Goal: Task Accomplishment & Management: Manage account settings

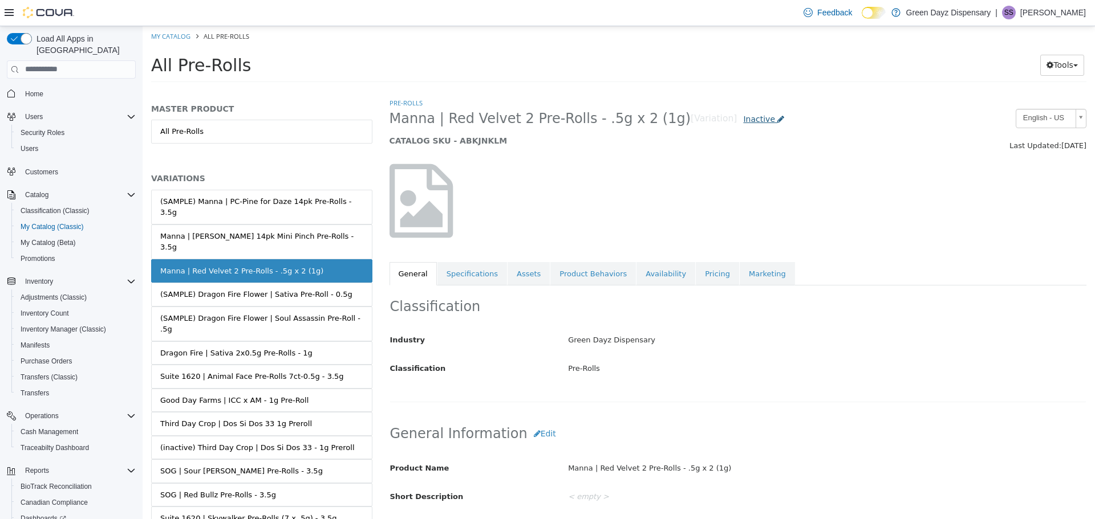
click at [737, 124] on link "Inactive" at bounding box center [764, 118] width 54 height 21
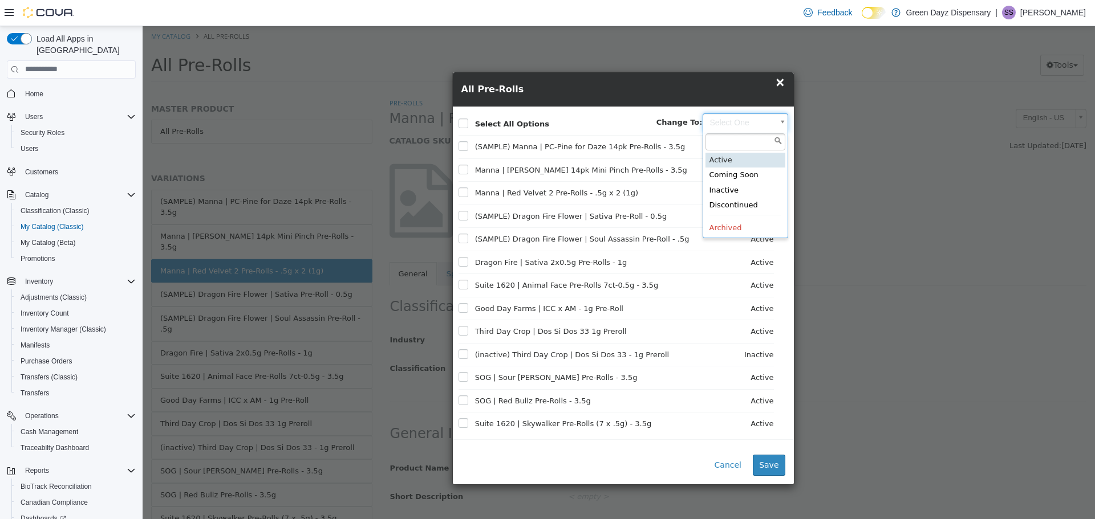
click at [770, 89] on body "Saving Bulk Changes... × My Catalog All Pre-Rolls All Pre-Rolls Tools Move Vari…" at bounding box center [619, 57] width 952 height 63
type input "******"
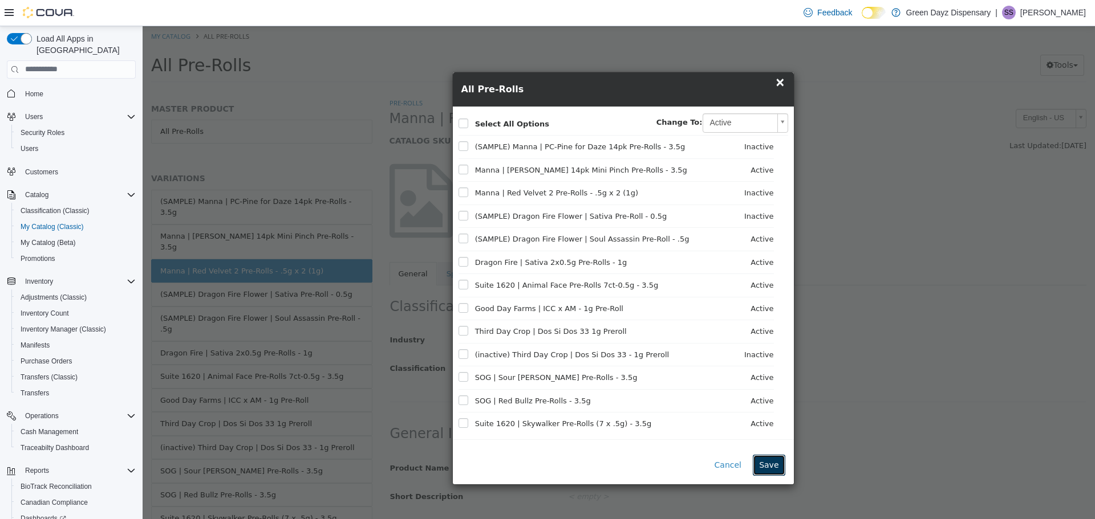
click at [774, 468] on button "Save" at bounding box center [769, 464] width 32 height 21
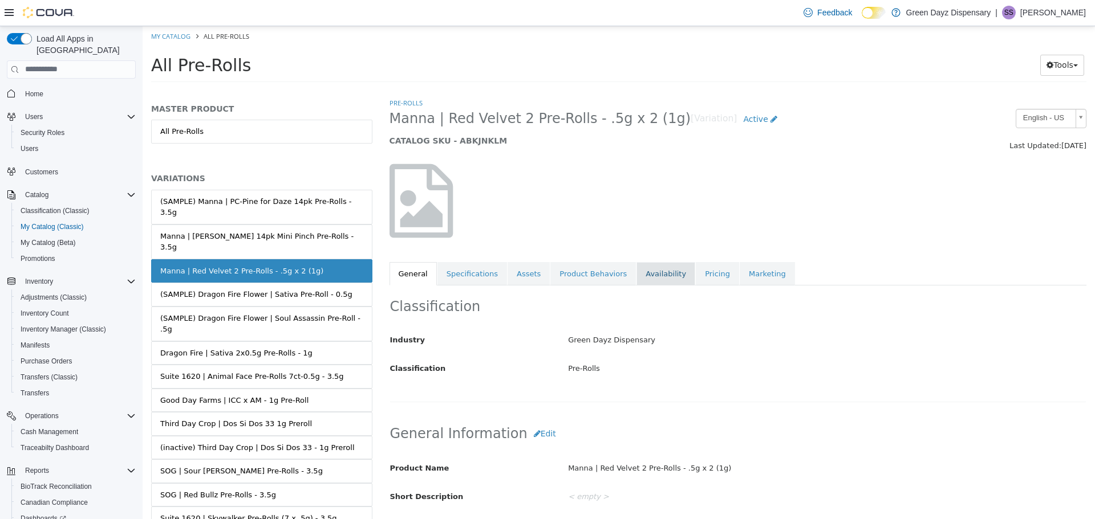
click at [649, 285] on link "Availability" at bounding box center [665, 274] width 59 height 24
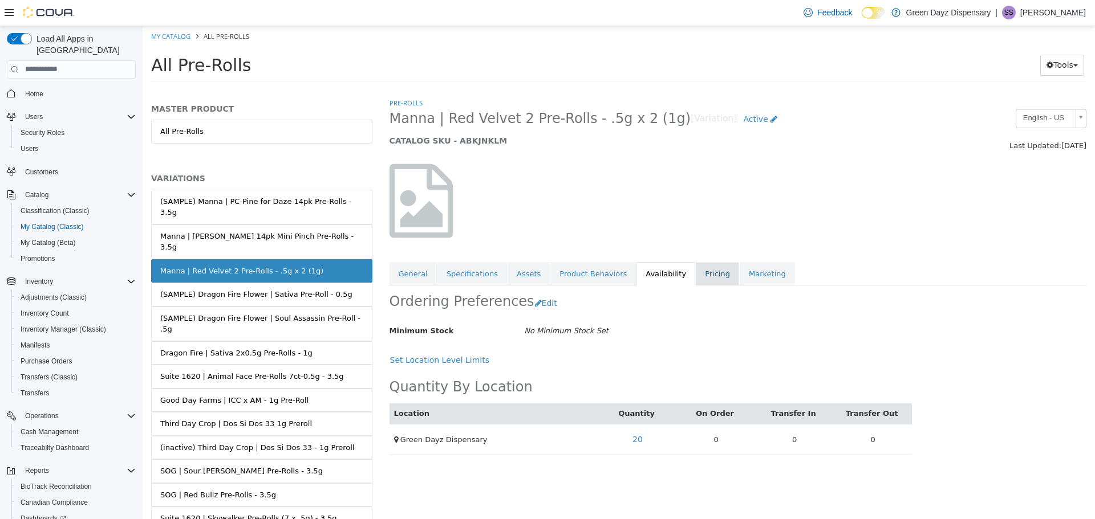
click at [696, 274] on link "Pricing" at bounding box center [717, 274] width 43 height 24
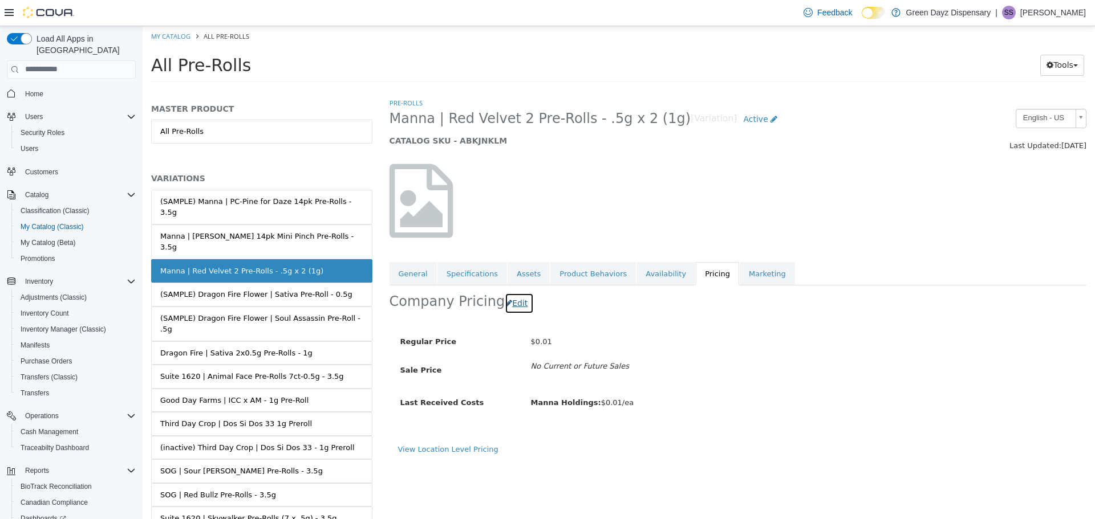
click at [509, 306] on button "Edit" at bounding box center [519, 303] width 29 height 21
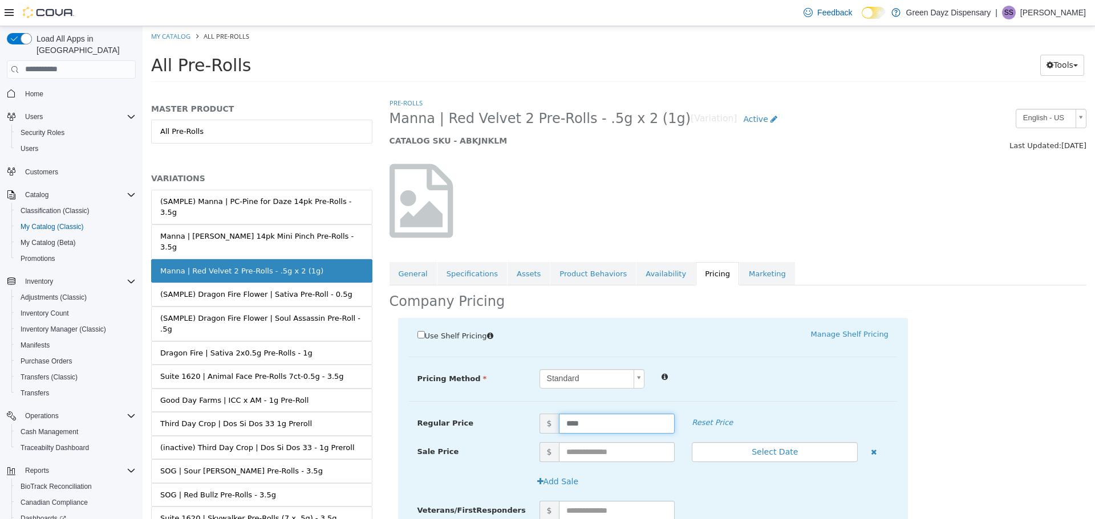
drag, startPoint x: 600, startPoint y: 419, endPoint x: 488, endPoint y: 435, distance: 113.5
click at [491, 413] on div "Regular Price $ **** Reset Price Sale Price $ Select Date (UTC-5) [GEOGRAPHIC_D…" at bounding box center [653, 413] width 488 height 0
type input "*"
click at [813, 395] on div "Pricing Method Standard * Regular Price $ * Reset Price Sale Price $ Select Dat…" at bounding box center [653, 385] width 488 height 33
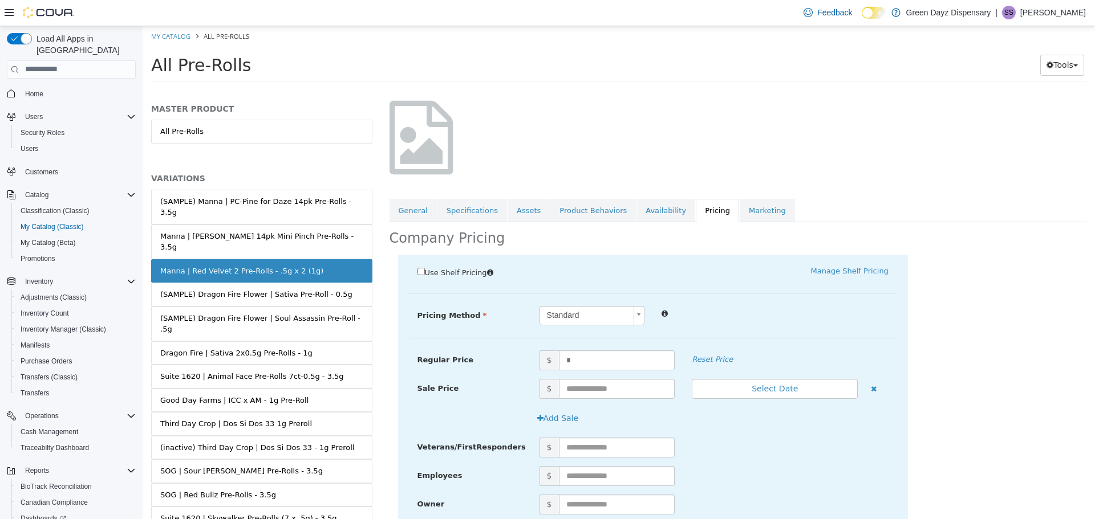
scroll to position [228, 0]
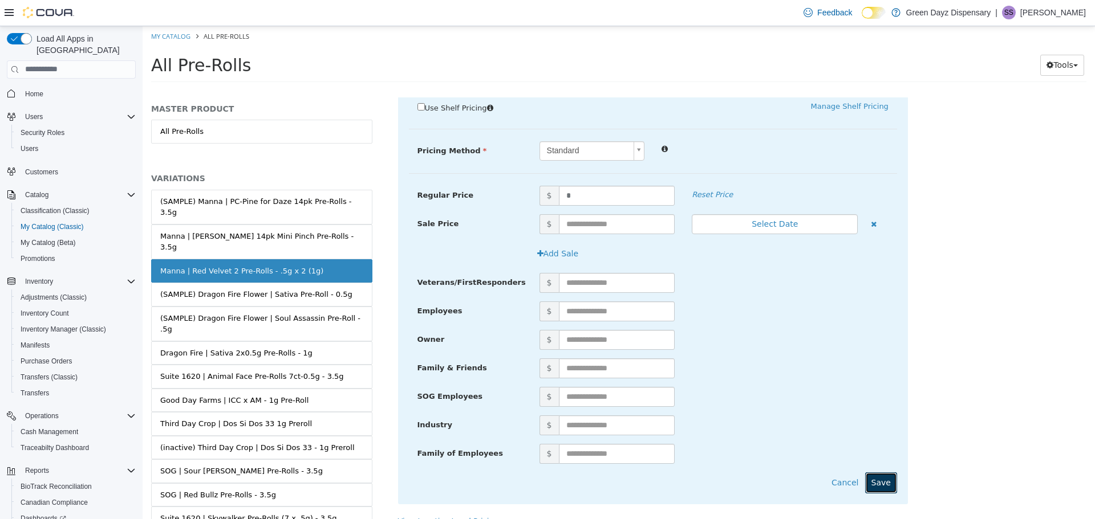
click at [877, 478] on button "Save" at bounding box center [881, 482] width 32 height 21
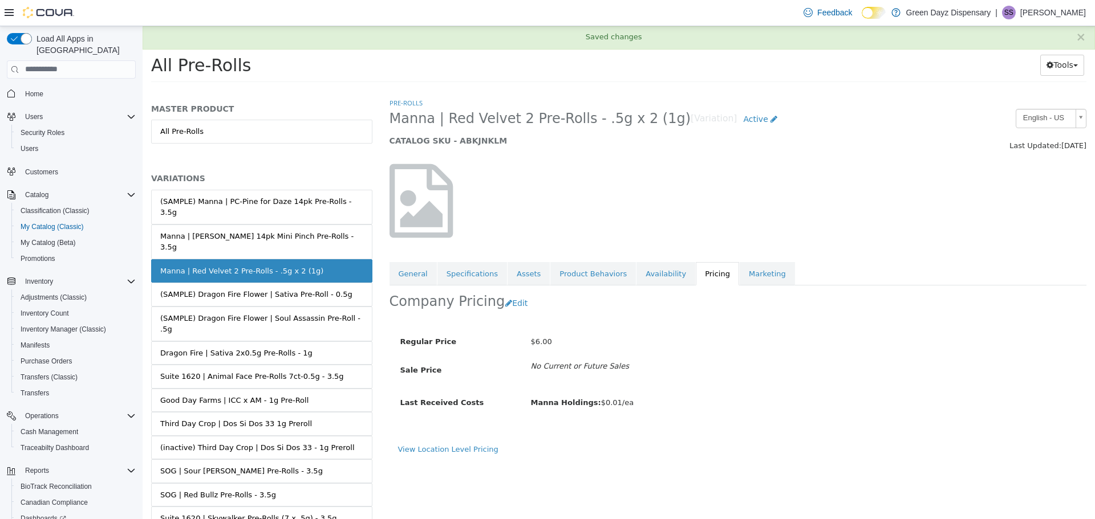
scroll to position [0, 0]
click at [506, 305] on button "Edit" at bounding box center [519, 303] width 29 height 21
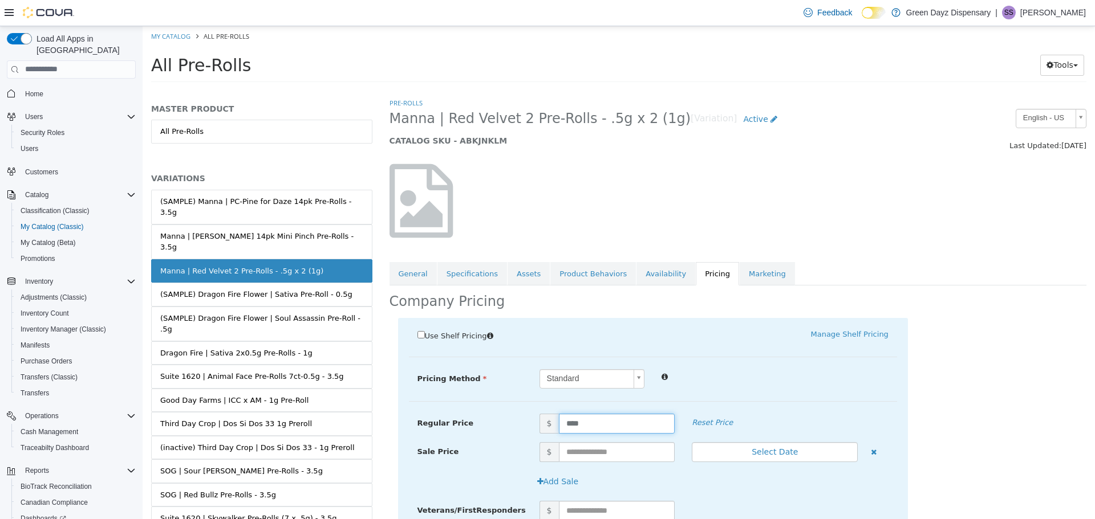
click at [587, 419] on input "****" at bounding box center [617, 423] width 116 height 20
type input "****"
click at [678, 385] on div "Standard *" at bounding box center [714, 379] width 366 height 20
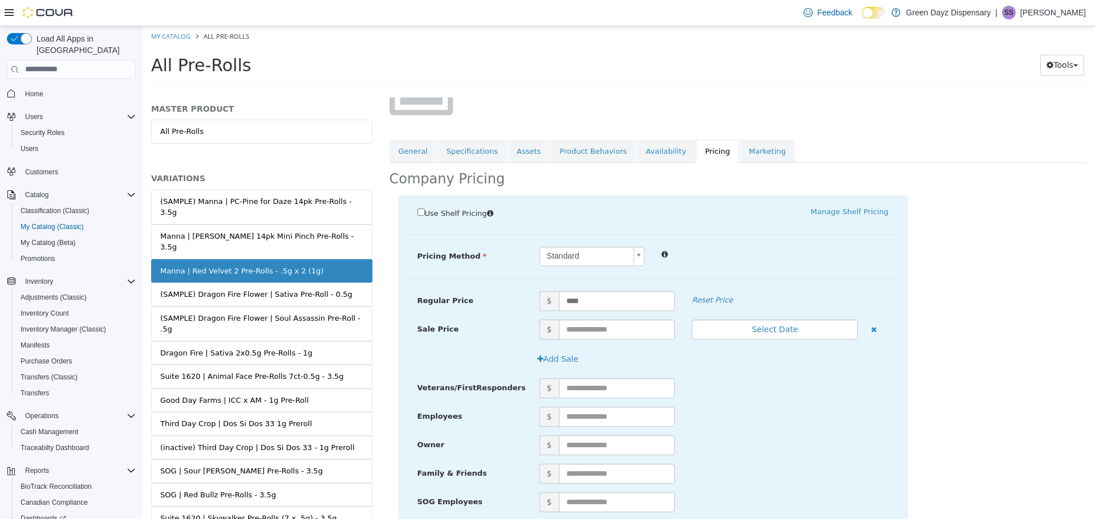
scroll to position [244, 0]
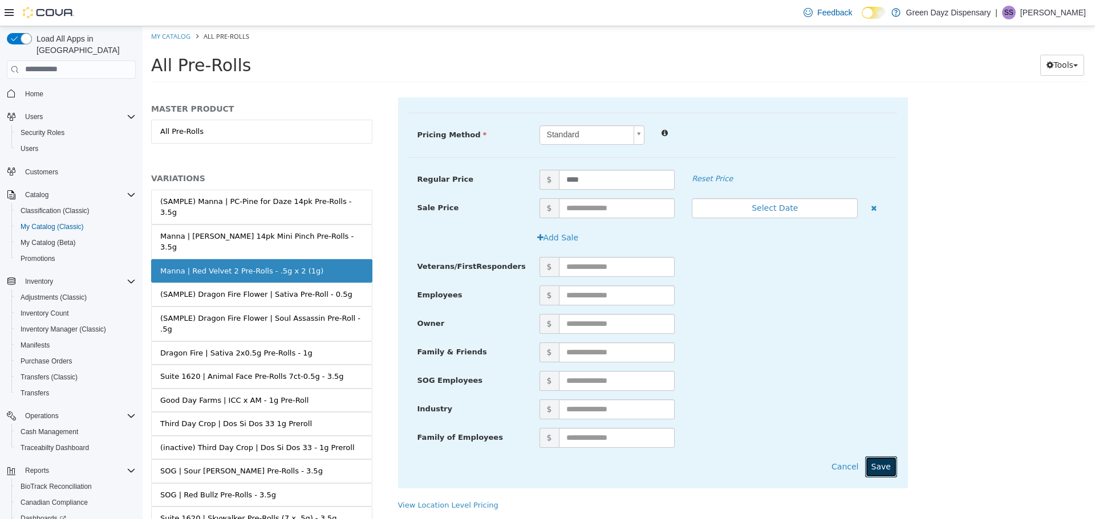
click at [887, 472] on button "Save" at bounding box center [881, 466] width 32 height 21
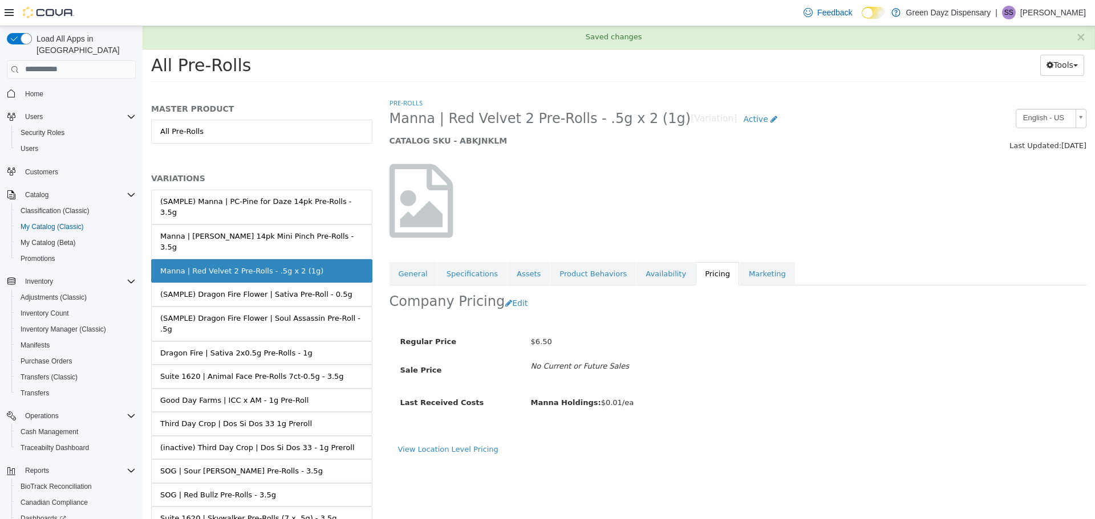
scroll to position [0, 0]
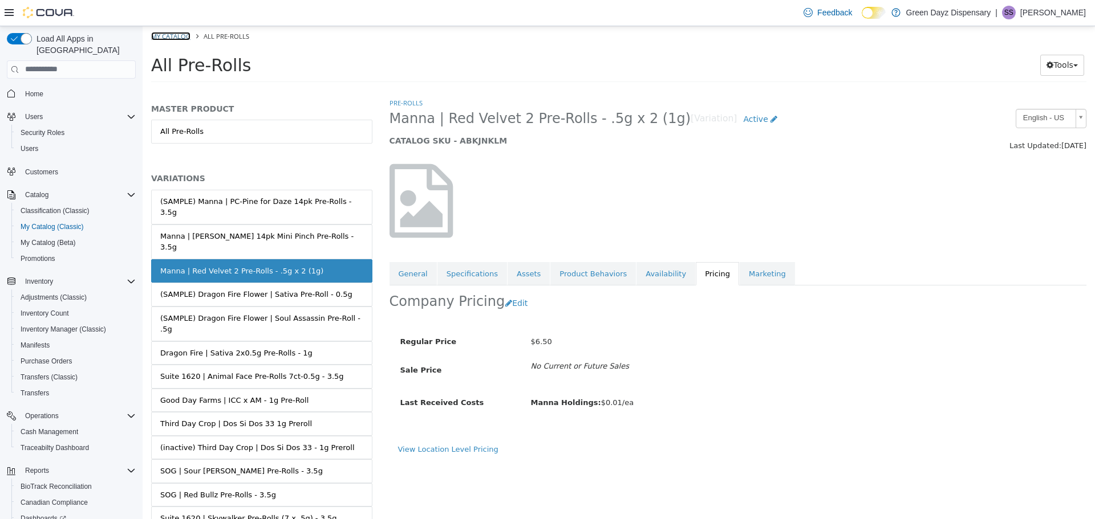
click at [180, 32] on link "My Catalog" at bounding box center [170, 35] width 39 height 9
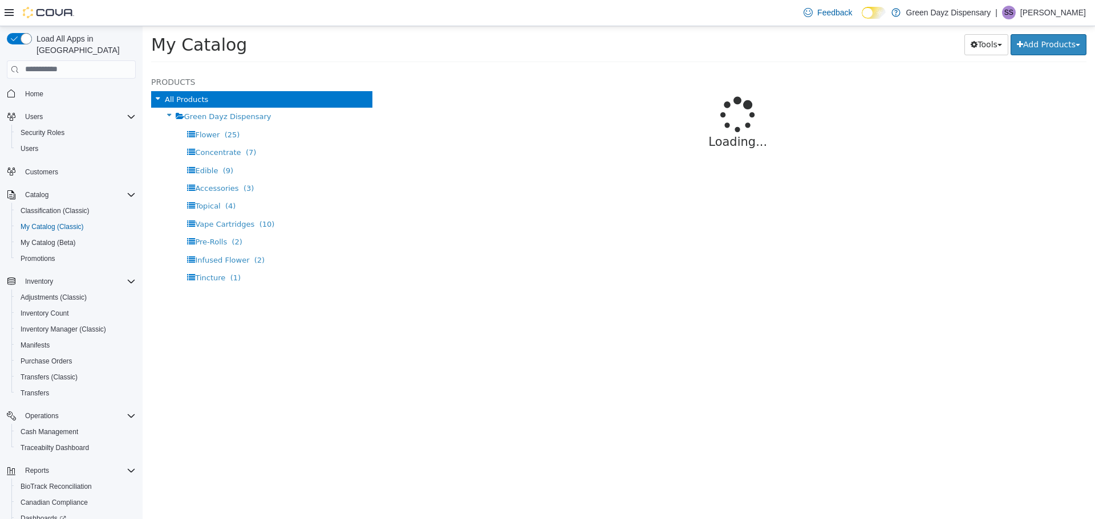
select select "**********"
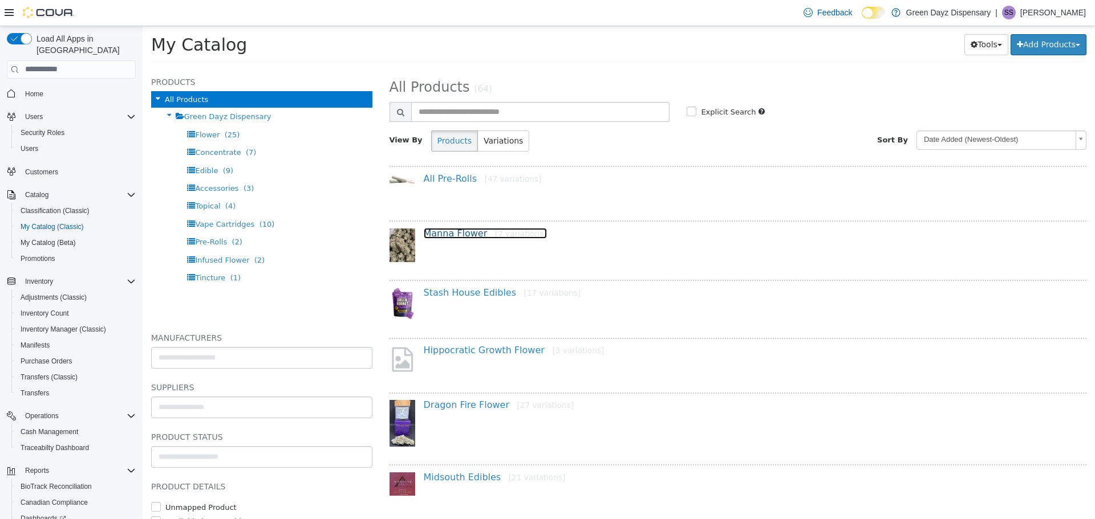
click at [452, 232] on link "Manna Flower [7 variations]" at bounding box center [485, 233] width 123 height 11
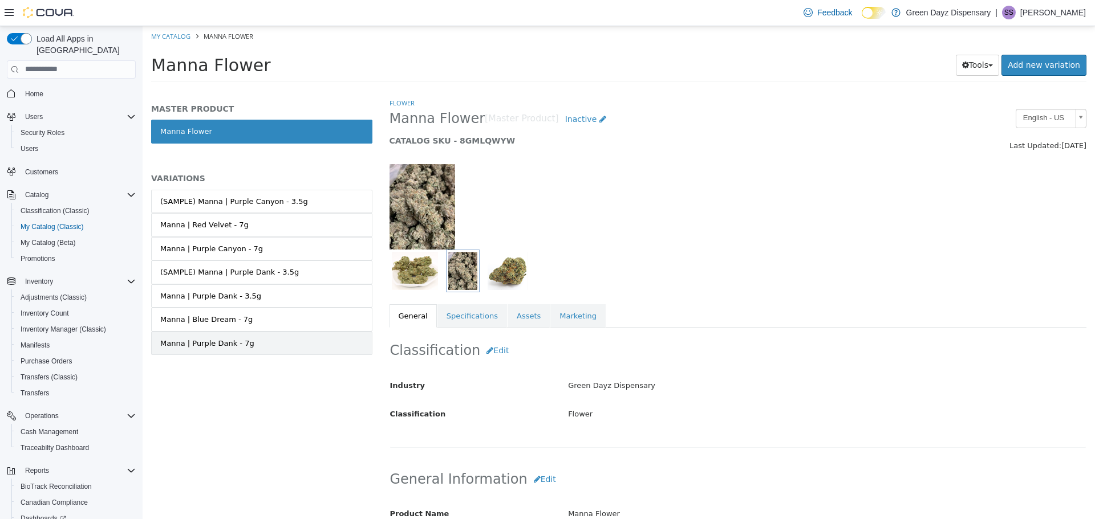
click at [281, 342] on link "Manna | Purple Dank - 7g" at bounding box center [261, 343] width 221 height 24
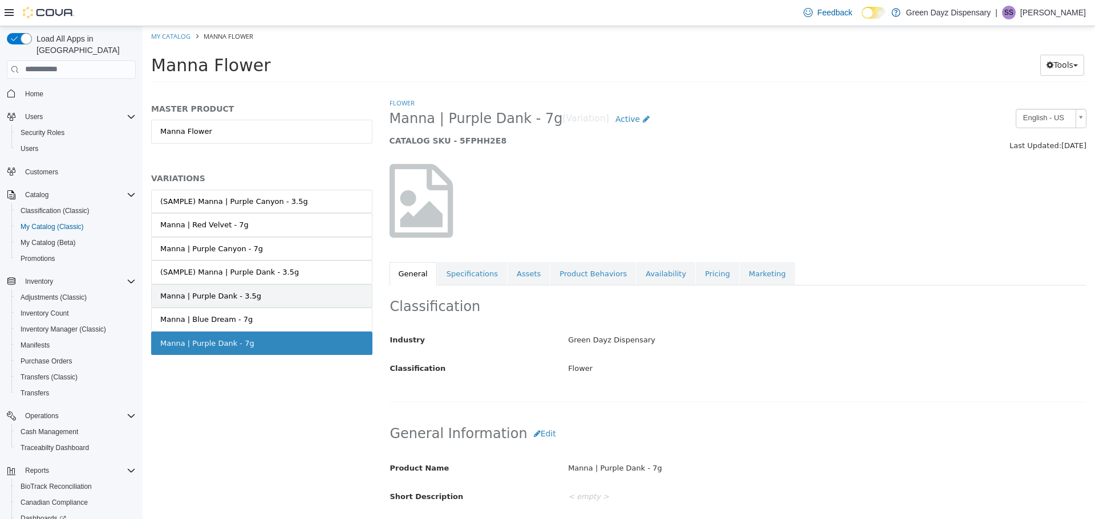
click at [273, 289] on link "Manna | Purple Dank - 3.5g" at bounding box center [261, 296] width 221 height 24
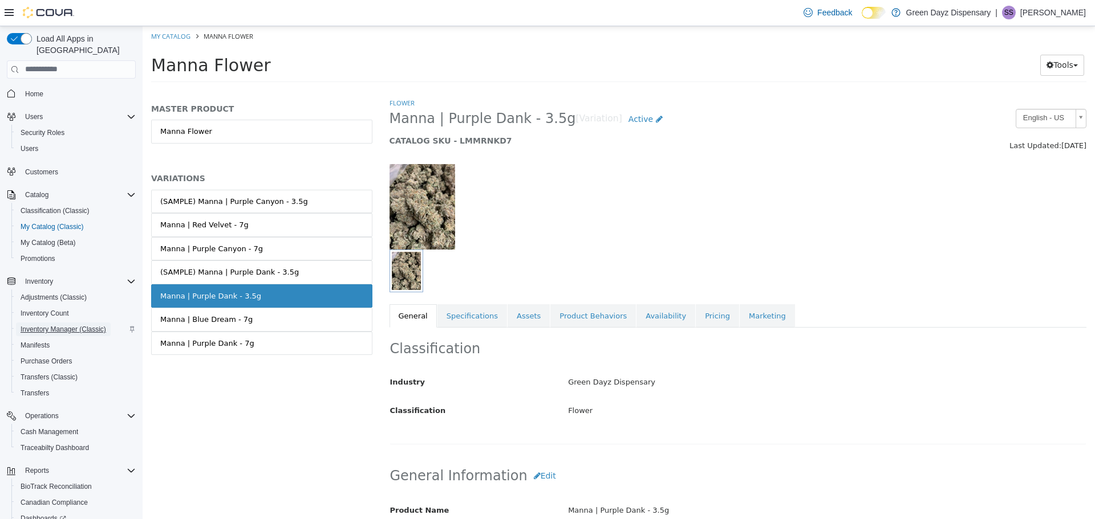
click at [44, 325] on span "Inventory Manager (Classic)" at bounding box center [64, 329] width 86 height 9
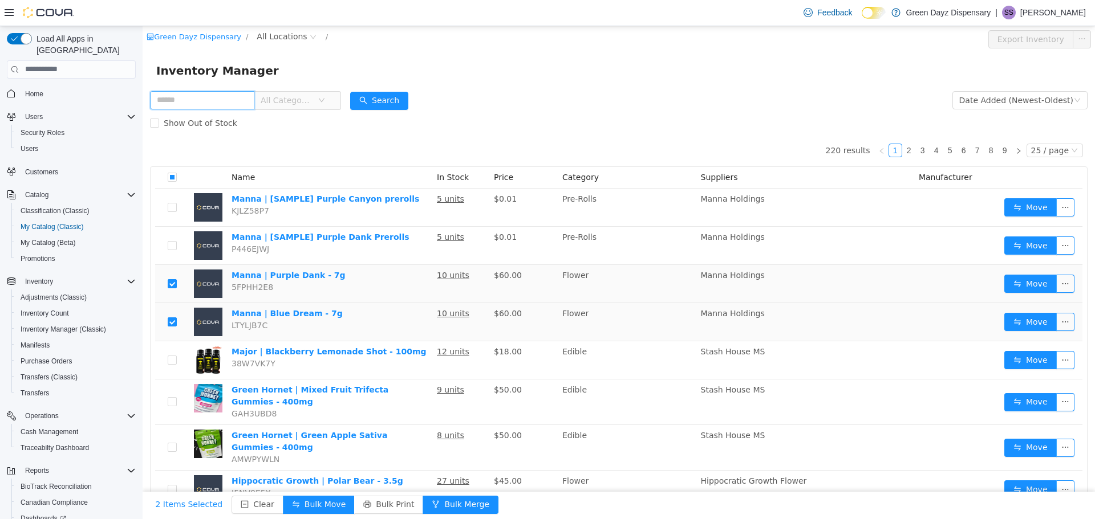
click at [198, 103] on input "text" at bounding box center [202, 100] width 104 height 18
type input "***"
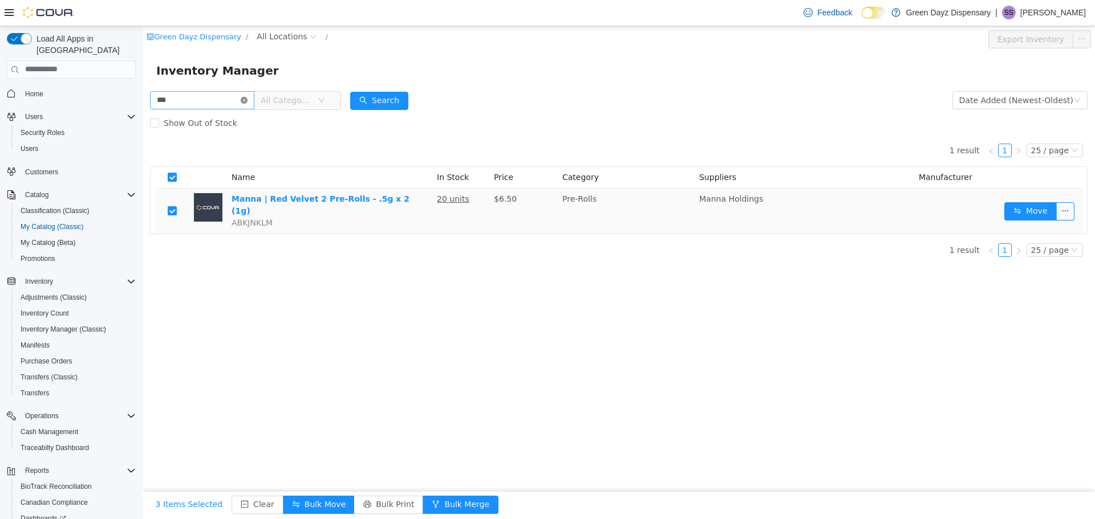
click at [247, 102] on icon "icon: close-circle" at bounding box center [244, 99] width 7 height 7
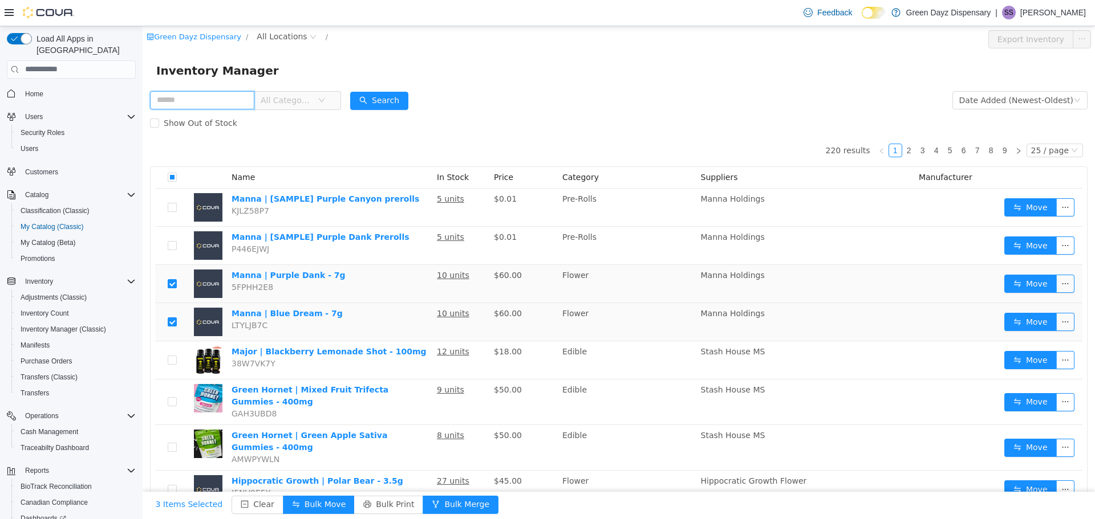
click at [215, 100] on input "text" at bounding box center [202, 100] width 104 height 18
type input "******"
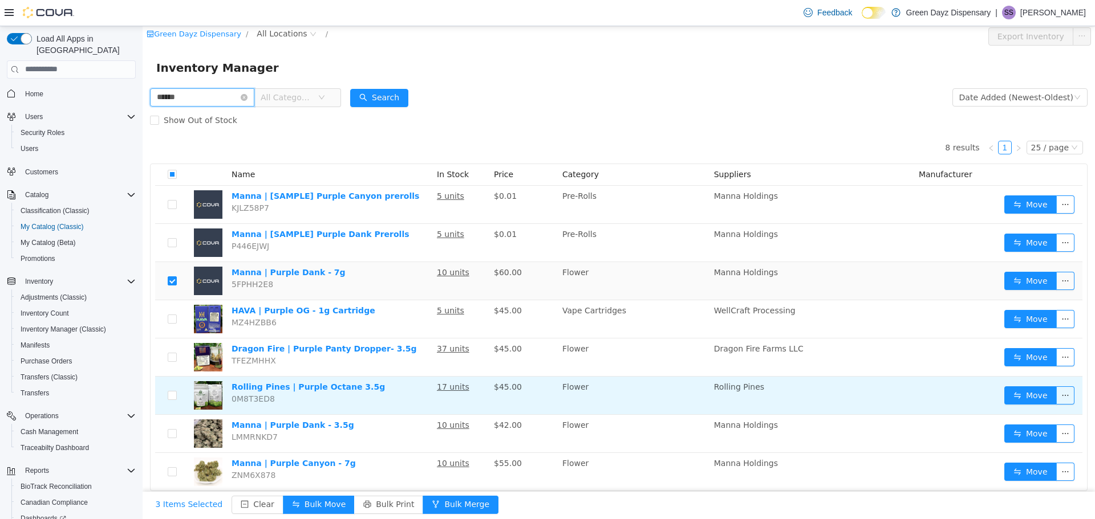
scroll to position [7, 0]
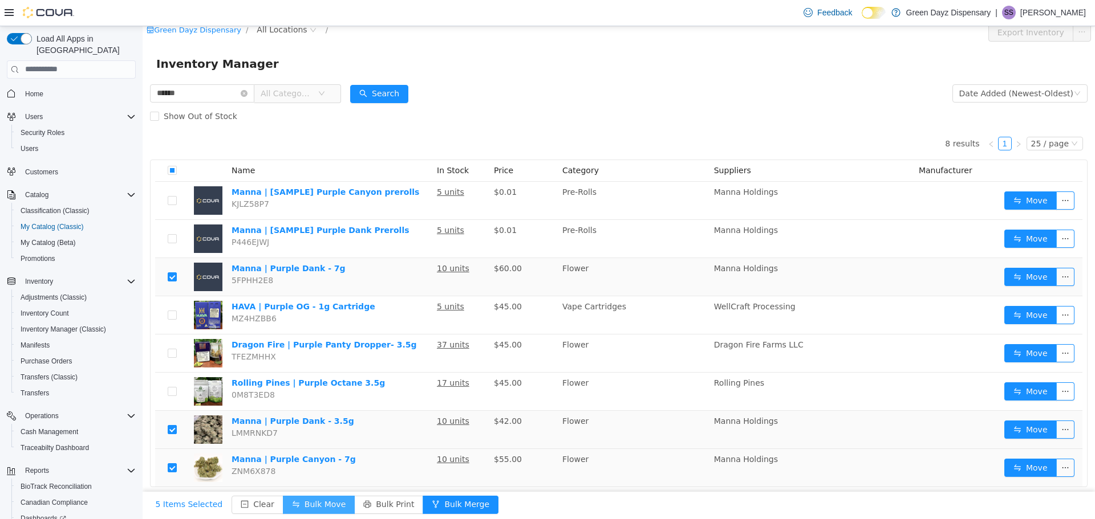
click at [322, 505] on button "Bulk Move" at bounding box center [319, 505] width 72 height 18
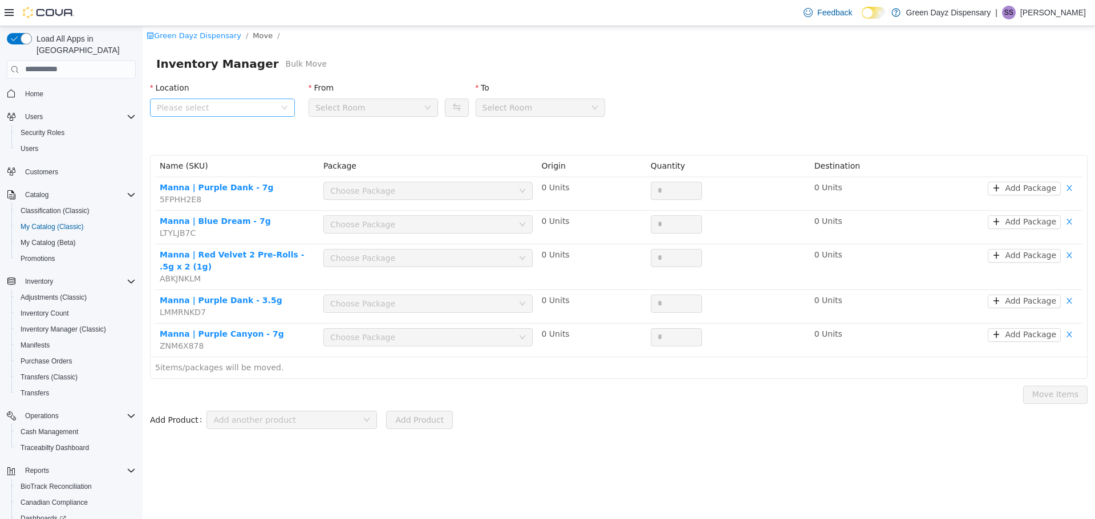
click at [258, 108] on span "Please select" at bounding box center [216, 107] width 119 height 11
click at [231, 167] on span "Green Dayz Dispensary" at bounding box center [226, 170] width 94 height 9
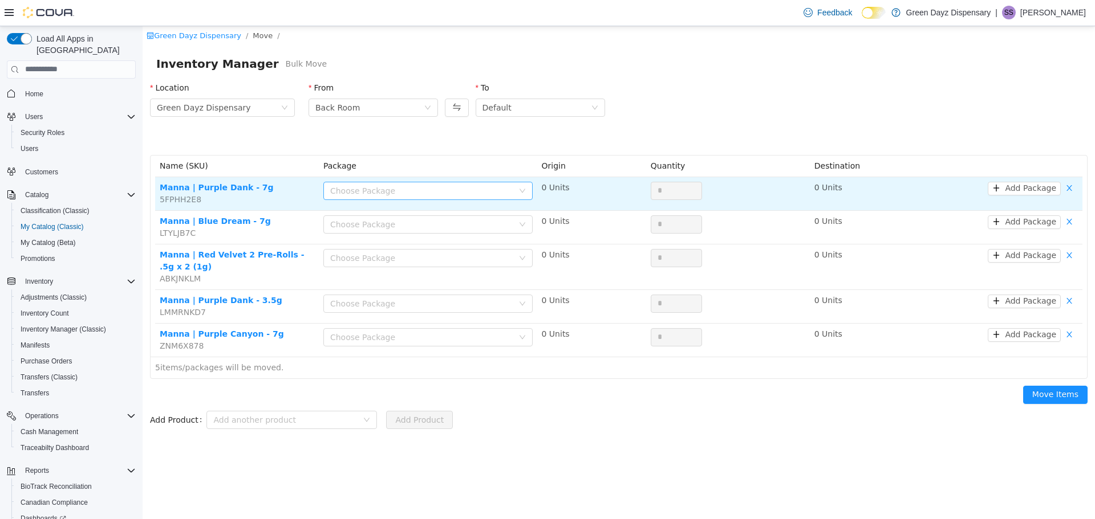
click at [428, 185] on div "Choose Package" at bounding box center [421, 190] width 183 height 11
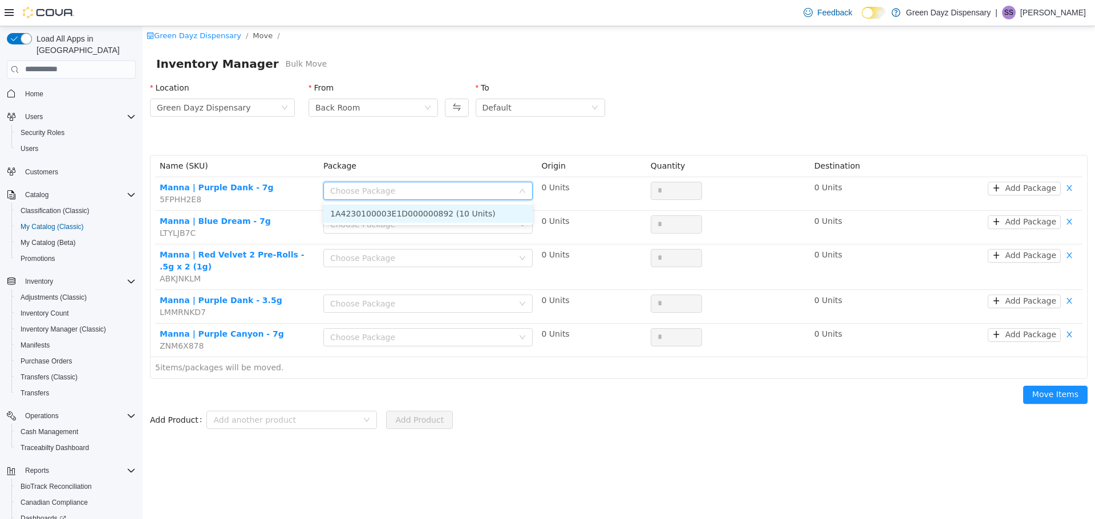
click at [444, 215] on li "1A4230100003E1D000000892 (10 Units)" at bounding box center [427, 213] width 209 height 18
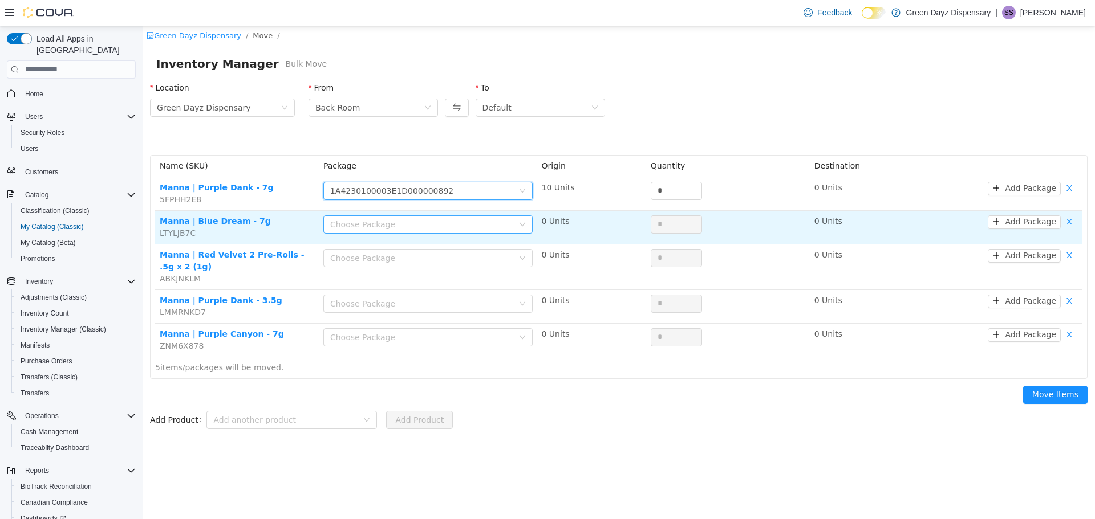
click at [445, 225] on div "Choose Package" at bounding box center [421, 223] width 183 height 11
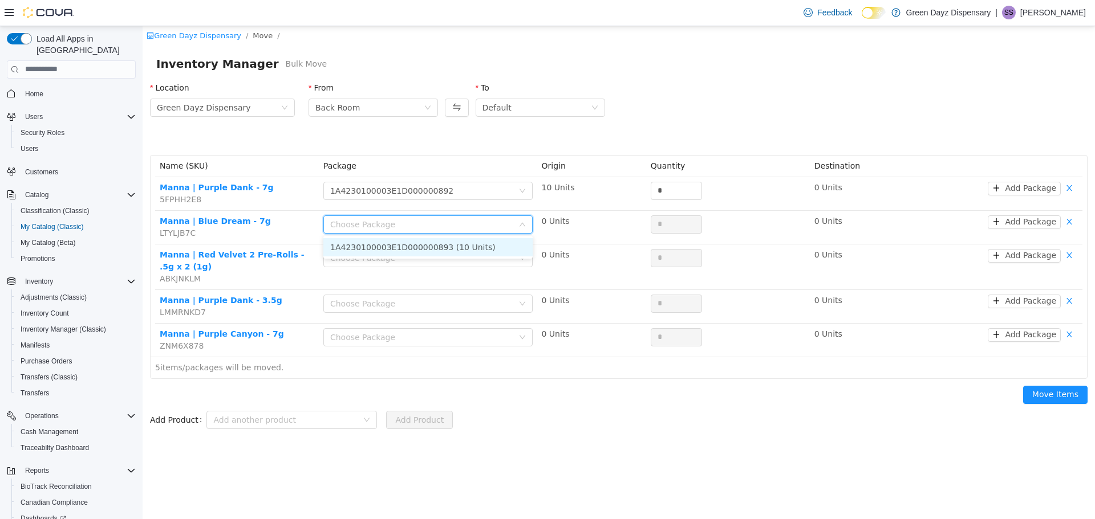
click at [451, 247] on li "1A4230100003E1D000000893 (10 Units)" at bounding box center [427, 247] width 209 height 18
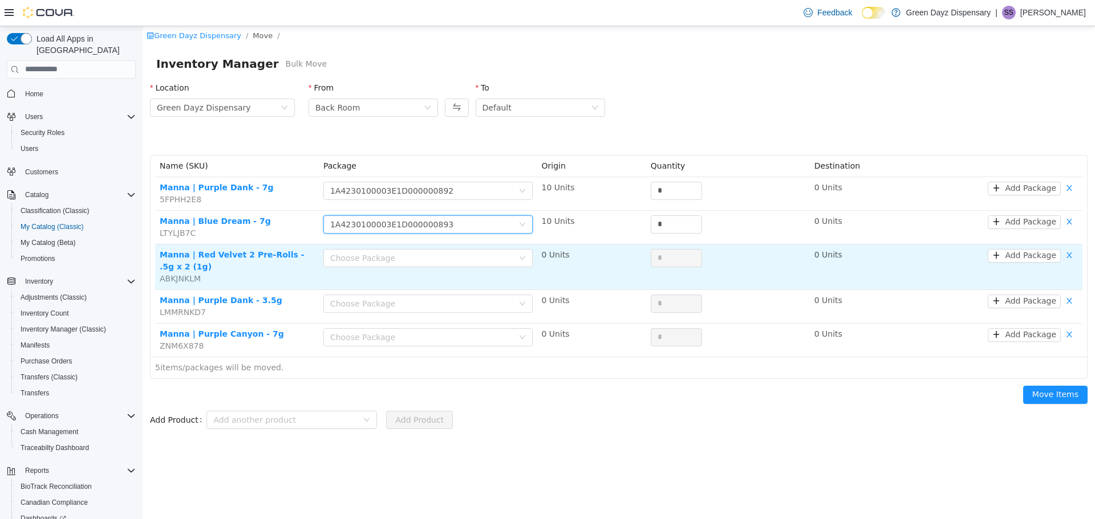
drag, startPoint x: 450, startPoint y: 259, endPoint x: 450, endPoint y: 267, distance: 7.4
click at [450, 261] on div "Choose Package" at bounding box center [421, 257] width 183 height 11
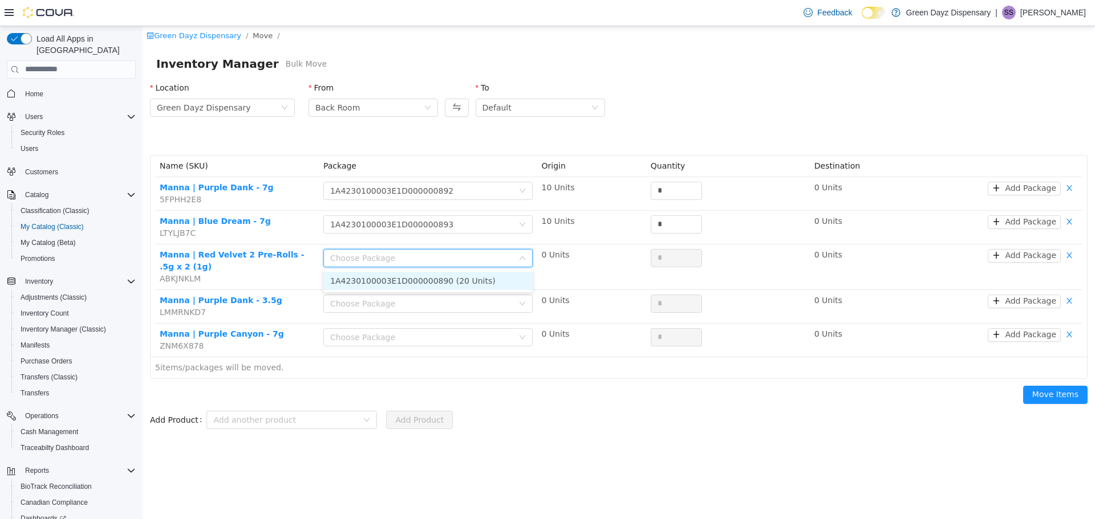
click at [453, 284] on li "1A4230100003E1D000000890 (20 Units)" at bounding box center [427, 280] width 209 height 18
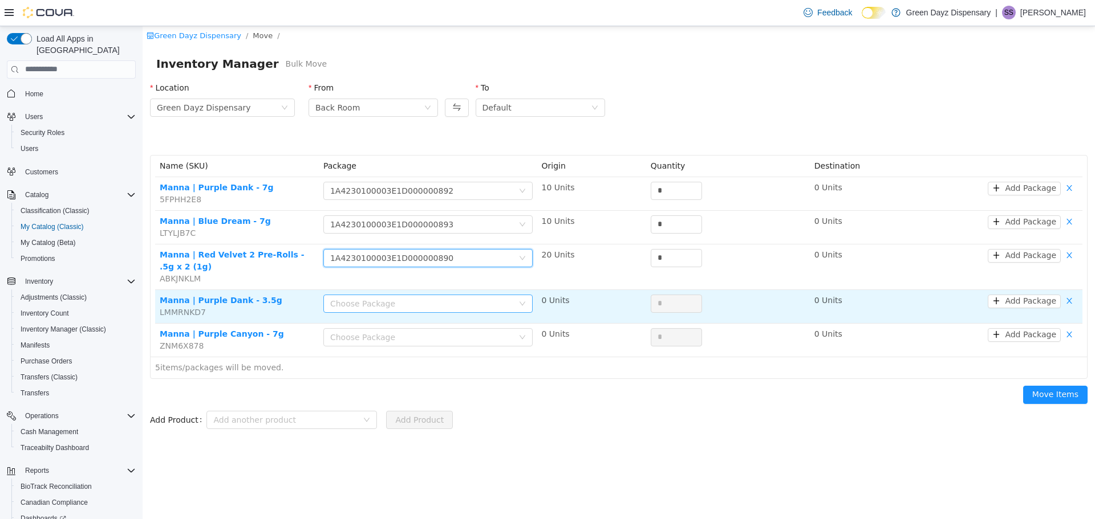
drag, startPoint x: 458, startPoint y: 298, endPoint x: 458, endPoint y: 306, distance: 8.6
click at [458, 299] on div "Choose Package" at bounding box center [421, 303] width 183 height 11
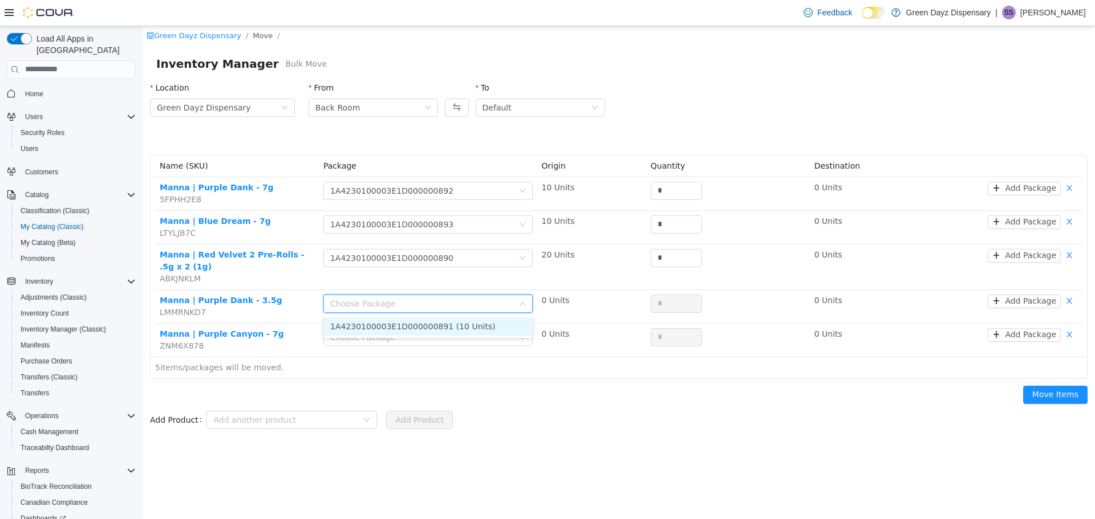
click at [483, 325] on li "1A4230100003E1D000000891 (10 Units)" at bounding box center [427, 326] width 209 height 18
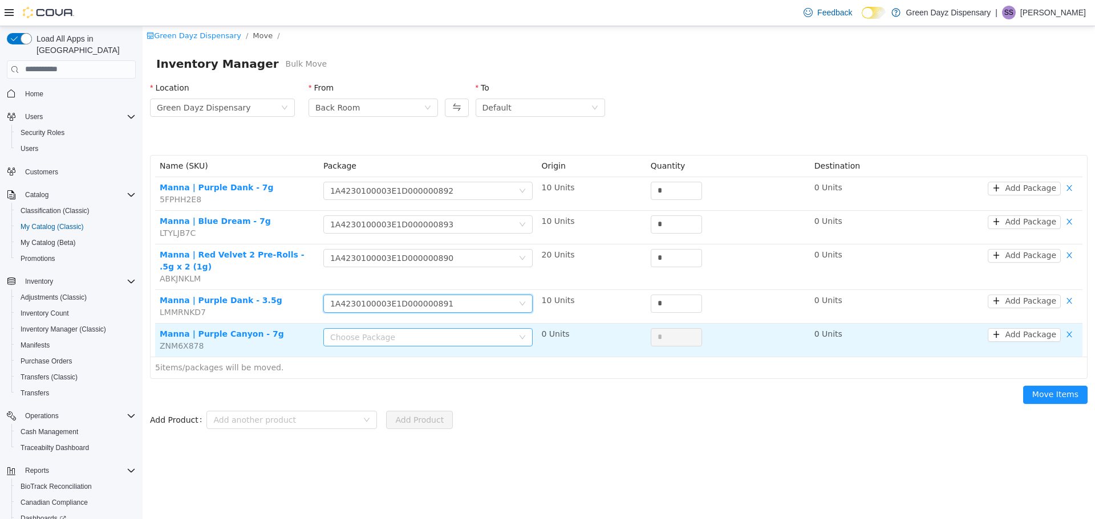
click at [475, 334] on div "Choose Package" at bounding box center [421, 336] width 183 height 11
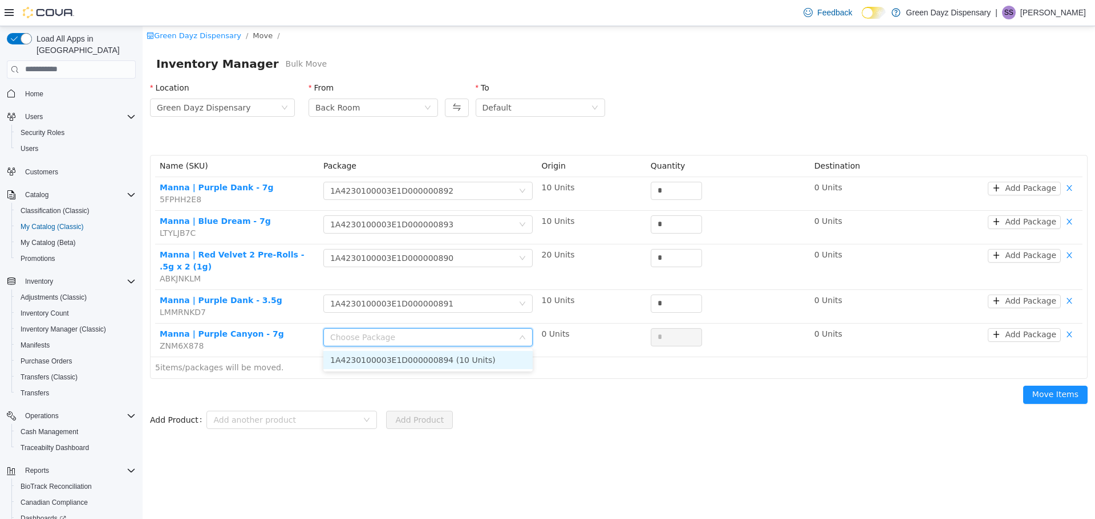
click at [479, 358] on li "1A4230100003E1D000000894 (10 Units)" at bounding box center [427, 360] width 209 height 18
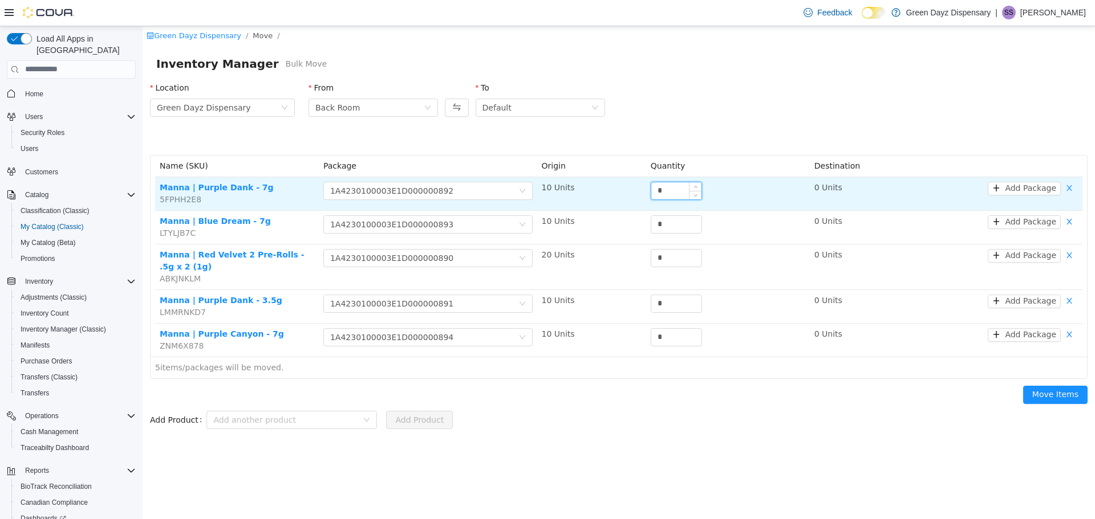
click at [681, 195] on input "*" at bounding box center [676, 190] width 50 height 17
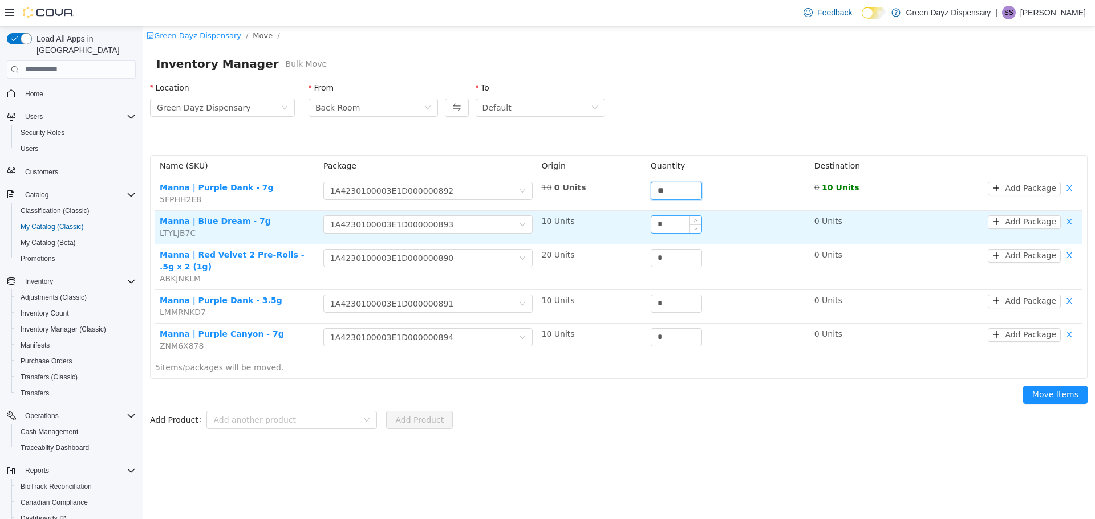
type input "**"
click at [678, 229] on input "*" at bounding box center [676, 224] width 50 height 17
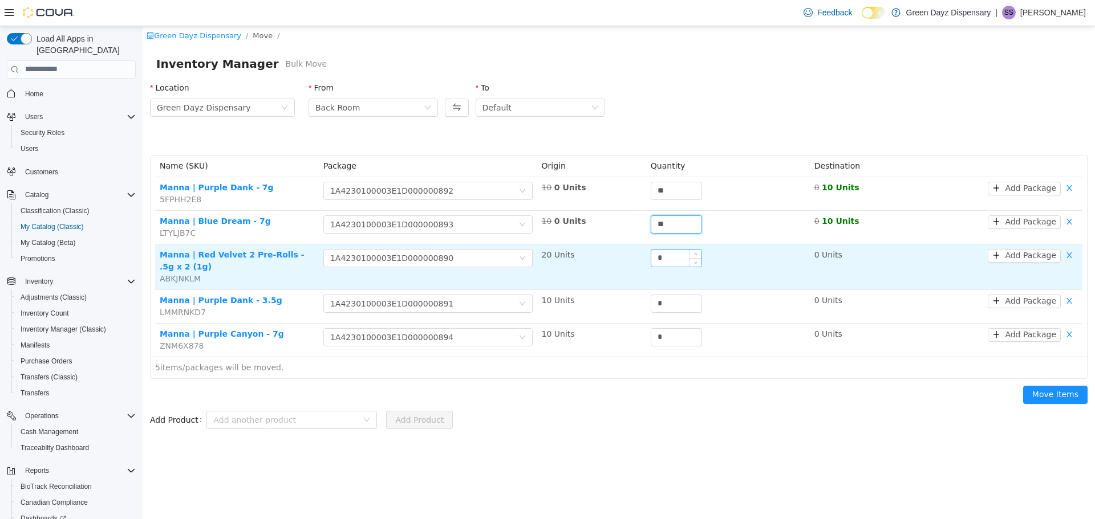
type input "**"
click at [671, 251] on input "*" at bounding box center [676, 257] width 50 height 17
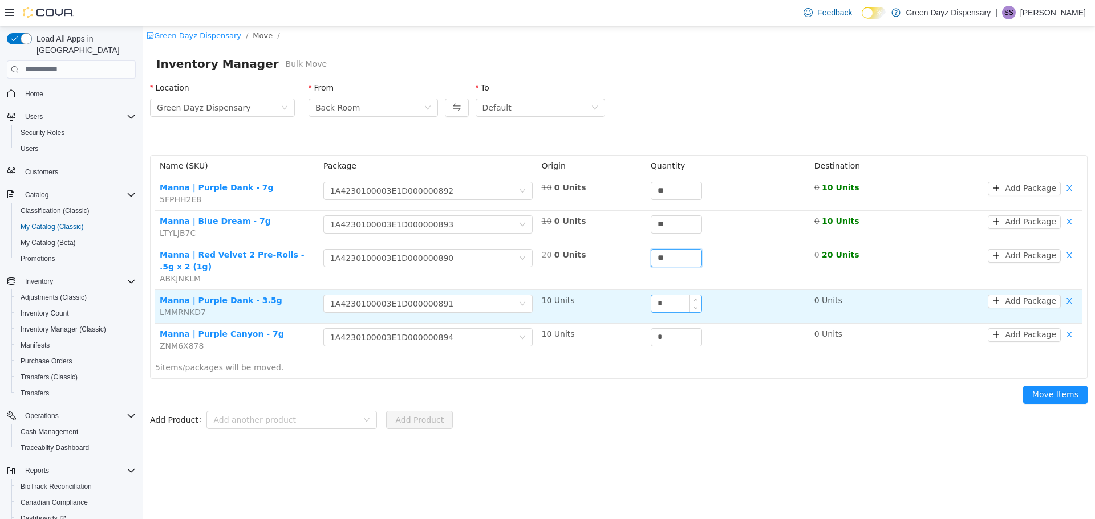
type input "**"
click at [673, 311] on input "*" at bounding box center [676, 303] width 50 height 17
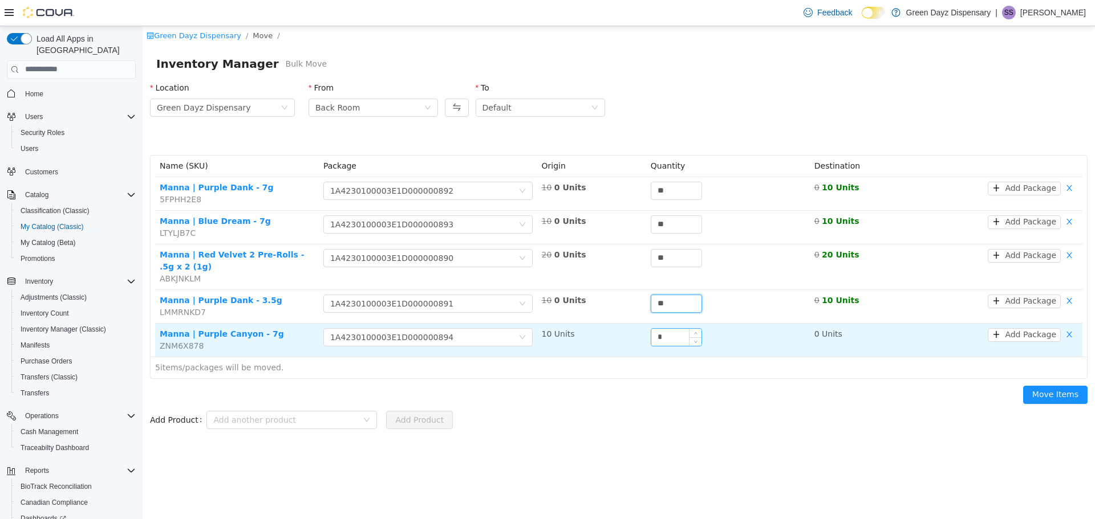
type input "**"
click at [663, 342] on input "*" at bounding box center [676, 336] width 50 height 17
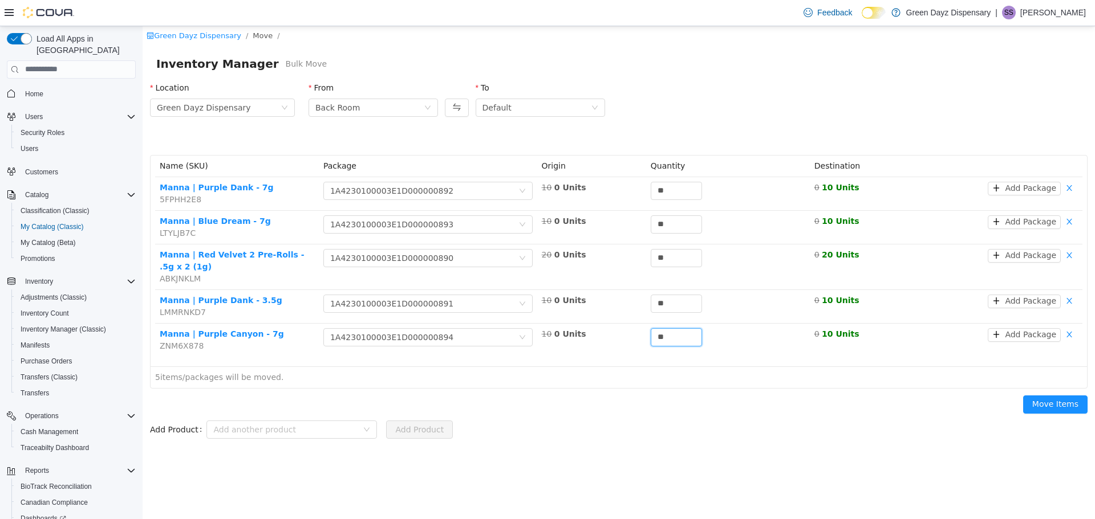
type input "**"
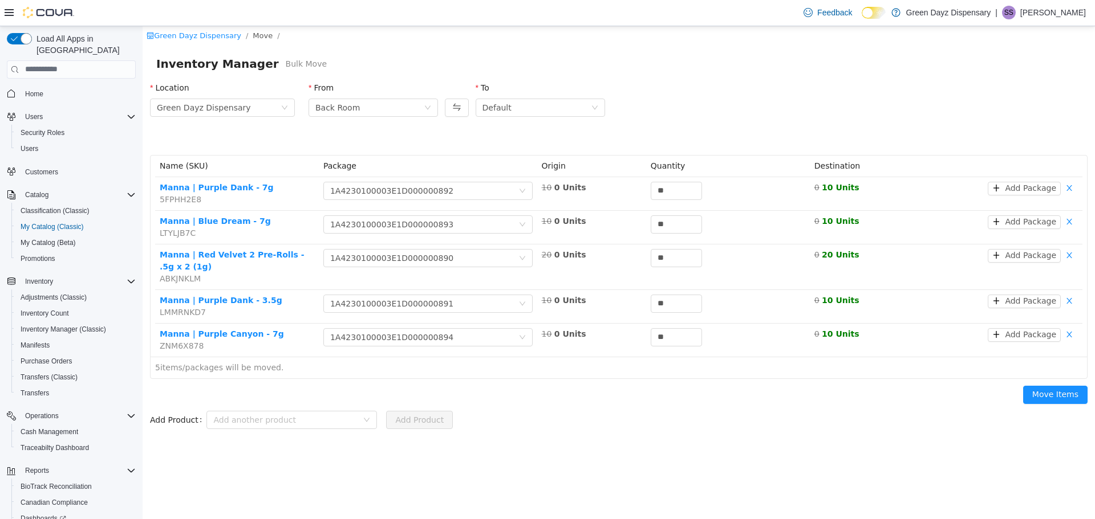
click at [793, 392] on div "Move Items" at bounding box center [618, 397] width 951 height 36
click at [1047, 396] on button "Move Items" at bounding box center [1055, 394] width 64 height 18
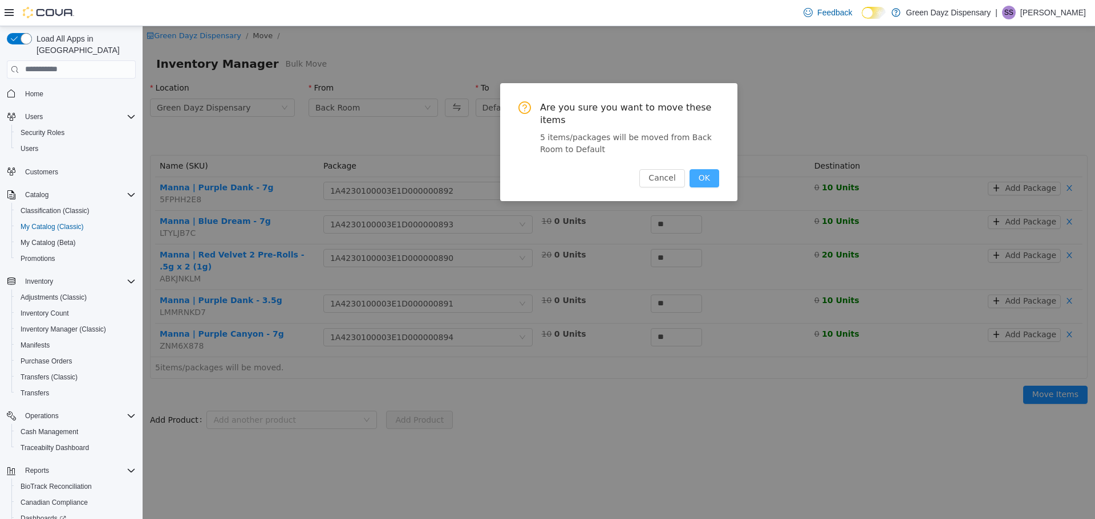
click at [709, 171] on button "OK" at bounding box center [704, 178] width 30 height 18
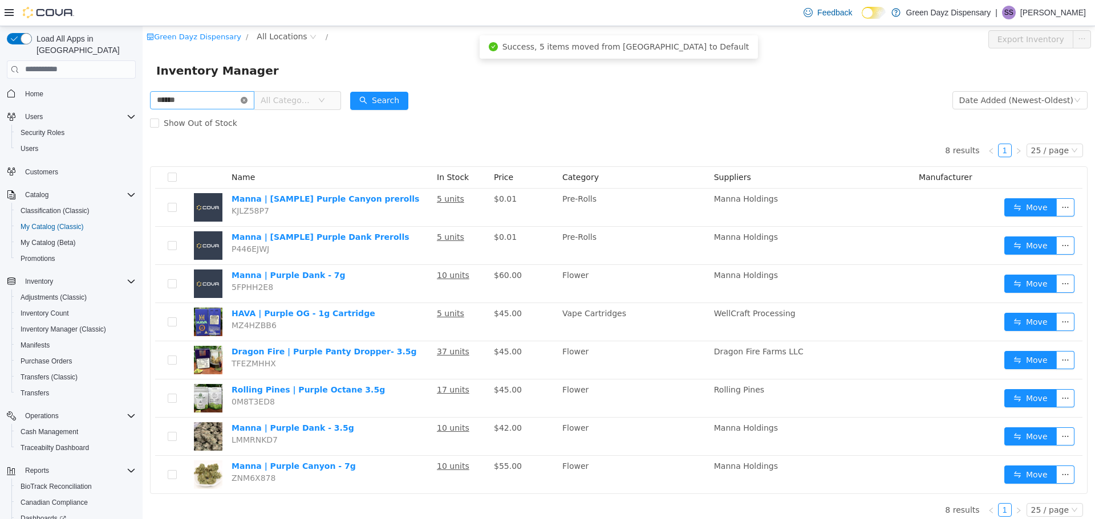
click at [247, 96] on icon "icon: close-circle" at bounding box center [244, 99] width 7 height 7
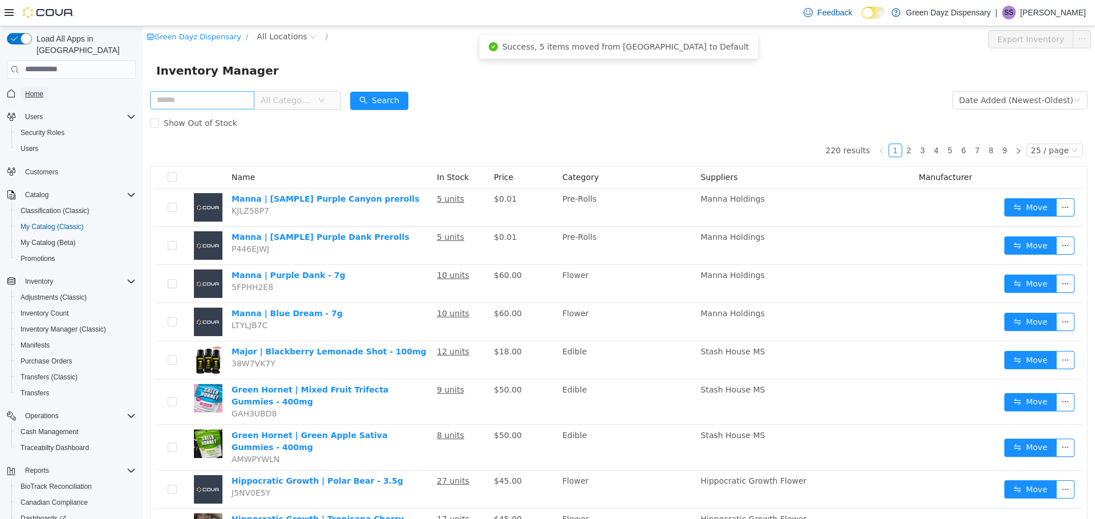
click at [32, 90] on span "Home" at bounding box center [34, 94] width 18 height 9
